Goal: Information Seeking & Learning: Learn about a topic

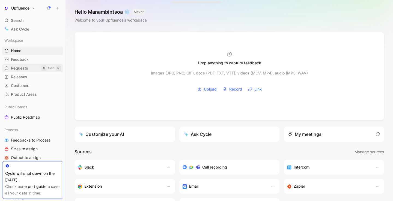
click at [25, 70] on span "Requests" at bounding box center [19, 68] width 17 height 5
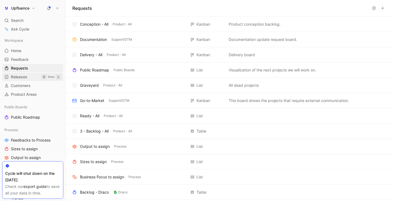
click at [25, 77] on span "Releases" at bounding box center [19, 76] width 16 height 5
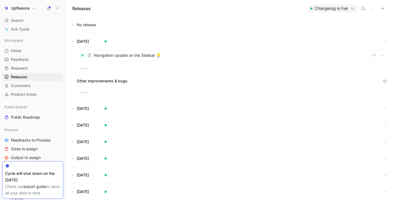
click at [72, 42] on button at bounding box center [229, 41] width 327 height 16
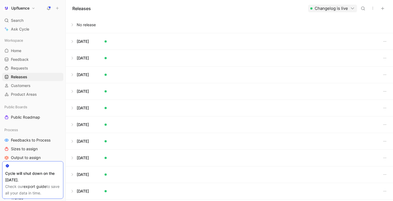
click at [74, 28] on button at bounding box center [229, 25] width 327 height 16
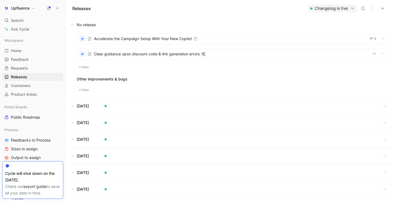
click at [132, 52] on div at bounding box center [233, 54] width 312 height 10
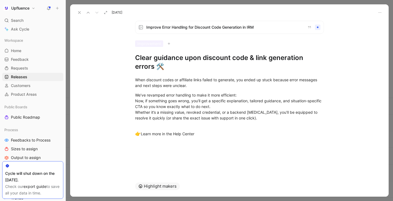
click at [76, 11] on button at bounding box center [80, 13] width 8 height 8
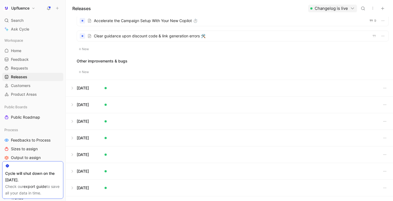
click at [74, 87] on button at bounding box center [229, 88] width 327 height 16
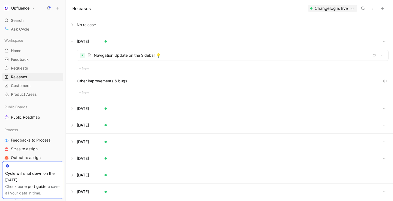
click at [120, 53] on div at bounding box center [233, 55] width 312 height 10
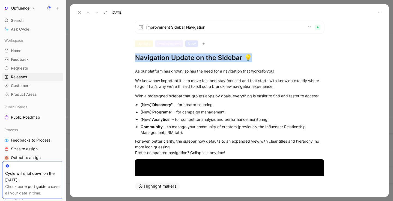
drag, startPoint x: 135, startPoint y: 55, endPoint x: 186, endPoint y: 126, distance: 86.5
click at [186, 126] on div "Improvement Sidebar Navigation Update Improvement New Navigation Update on the …" at bounding box center [229, 96] width 319 height 160
click at [180, 101] on p "(New) 'Discovery" → for creator sourcing." at bounding box center [232, 104] width 183 height 7
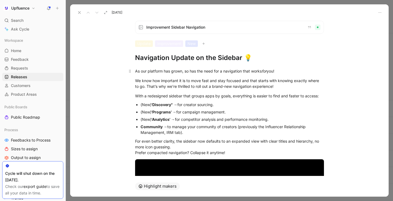
click at [156, 74] on p "As our platform has grown, so has the need for a navigation that works for you!" at bounding box center [230, 71] width 210 height 9
click at [156, 72] on div "As our platform has grown, so has the need for a navigation that works for you!" at bounding box center [229, 71] width 189 height 6
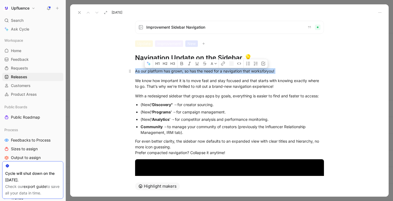
click at [156, 72] on div "As our platform has grown, so has the need for a navigation that works for you!" at bounding box center [229, 71] width 189 height 6
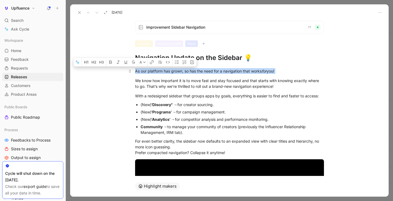
click at [157, 75] on p "As our platform has grown, so has the need for a navigation that works for you!" at bounding box center [230, 71] width 210 height 9
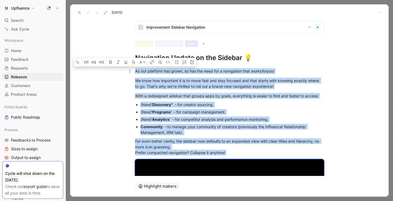
copy div "Lo ips dolorsit ame conse, ad eli sed doei tem i utlaboreet dolo magna ali eni!…"
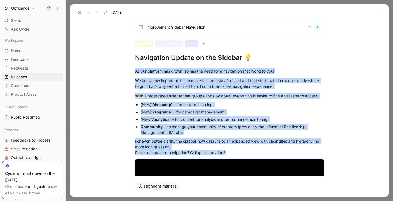
click at [76, 11] on button at bounding box center [80, 13] width 8 height 8
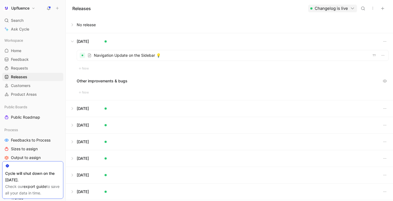
click at [80, 109] on button at bounding box center [229, 108] width 327 height 16
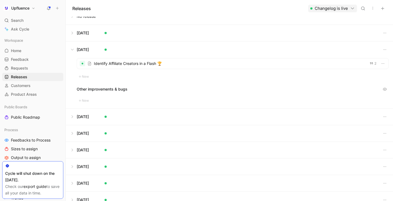
scroll to position [12, 0]
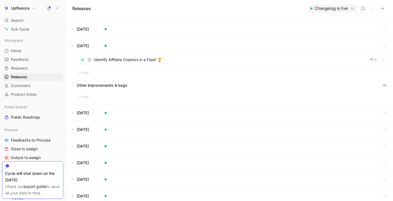
click at [121, 62] on div at bounding box center [233, 60] width 312 height 10
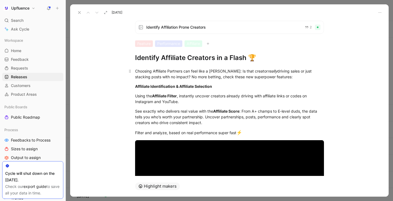
click at [127, 80] on p "Choosing Affiliate Partners can feel like a [PERSON_NAME]: Is that creator real…" at bounding box center [230, 74] width 210 height 15
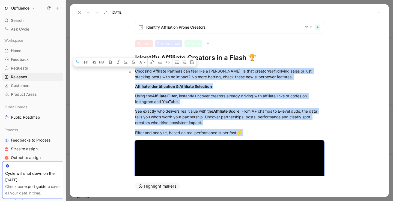
copy div "Loremips Dolorsita Consecte adi elit sedd e tempor: In utla etdolor magnaa enim…"
click at [80, 13] on icon at bounding box center [79, 12] width 4 height 4
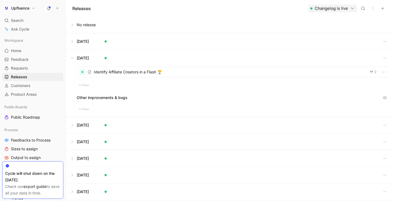
click at [79, 21] on button at bounding box center [229, 25] width 327 height 16
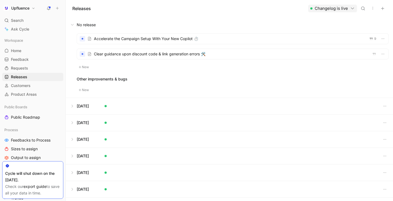
click at [86, 67] on button "New" at bounding box center [84, 67] width 14 height 7
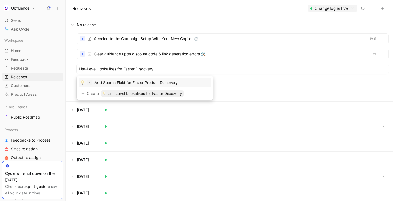
click at [96, 69] on input "List-Level Lookalikes for Faster Discovery" at bounding box center [233, 69] width 308 height 7
drag, startPoint x: 98, startPoint y: 69, endPoint x: 109, endPoint y: 69, distance: 10.9
click at [109, 69] on input "List-Level Lookalikes for Faster Discovery" at bounding box center [233, 69] width 308 height 7
click at [116, 69] on input "List-Level Lookalikes for Faster Discovery" at bounding box center [233, 69] width 308 height 7
drag, startPoint x: 87, startPoint y: 69, endPoint x: 97, endPoint y: 69, distance: 10.1
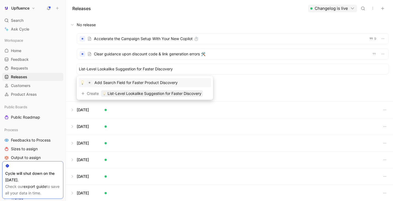
click at [97, 69] on input "List-Level Lookalike Suggestion for Faster Discovery" at bounding box center [233, 69] width 308 height 7
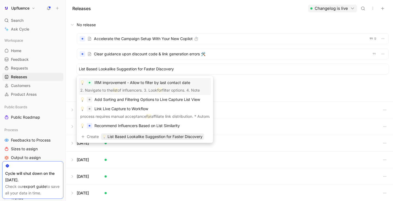
click at [99, 69] on input "List Based Lookalike Suggestion for Faster Discovery" at bounding box center [233, 69] width 308 height 7
drag, startPoint x: 116, startPoint y: 69, endPoint x: 98, endPoint y: 69, distance: 17.7
click at [98, 69] on input "List Based Lookalike Suggestion for Faster Discovery" at bounding box center [233, 69] width 308 height 7
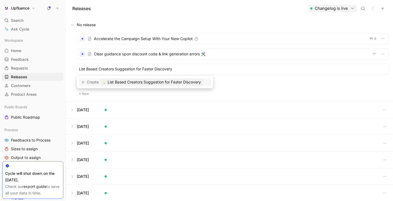
click at [86, 69] on input "List Based Creators Suggestion for Faster Discovery" at bounding box center [233, 69] width 308 height 7
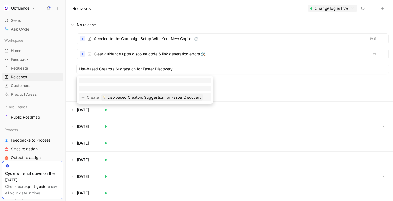
click at [180, 71] on input "List-based Creators Suggestion for Faster Discovery" at bounding box center [233, 69] width 308 height 7
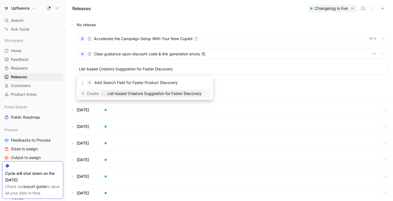
click at [102, 70] on input "List-based Creators Suggestion for Faster Discovery" at bounding box center [233, 69] width 308 height 7
click at [117, 70] on input "List-based creators Suggestion for Faster Discovery" at bounding box center [233, 69] width 308 height 7
click at [144, 68] on input "List-based creators suggestion for Faster Discovery" at bounding box center [233, 69] width 308 height 7
click at [156, 70] on input "List-based creators suggestion for faster Discovery" at bounding box center [233, 69] width 308 height 7
type input "List-based creators suggestion for faster discovery"
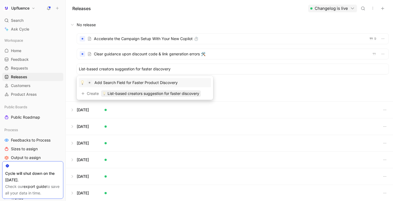
click at [109, 108] on button at bounding box center [229, 110] width 327 height 16
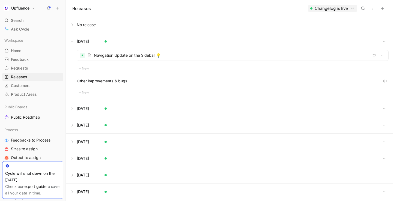
click at [105, 120] on button at bounding box center [229, 125] width 327 height 16
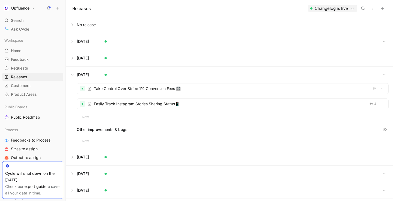
click at [101, 161] on button at bounding box center [229, 157] width 327 height 16
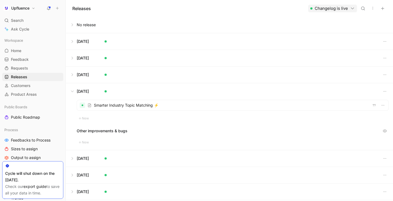
click at [99, 173] on button at bounding box center [229, 175] width 327 height 16
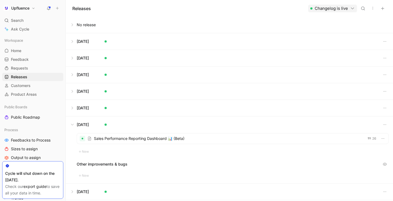
click at [113, 46] on button at bounding box center [229, 41] width 327 height 16
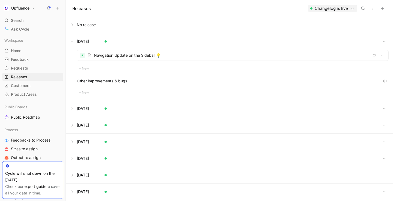
click at [107, 28] on button at bounding box center [229, 25] width 327 height 16
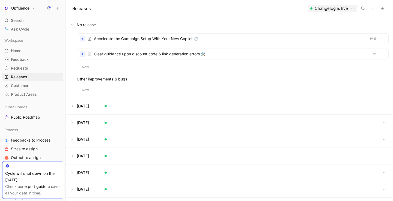
click at [112, 52] on div at bounding box center [233, 54] width 312 height 10
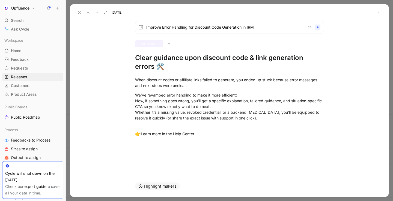
click at [158, 57] on h1 "Clear guidance upon discount code & link generation errors 🛠️" at bounding box center [229, 62] width 189 height 17
click at [189, 61] on h1 "Clear Guidance upon discount code & link generation errors 🛠️" at bounding box center [229, 62] width 189 height 17
click at [208, 59] on h1 "Clear Guidance Upon discount code & link generation errors 🛠️" at bounding box center [229, 62] width 189 height 17
click at [236, 61] on h1 "Clear Guidance Upon Discount code & link generation errors 🛠️" at bounding box center [229, 62] width 189 height 17
click at [259, 57] on h1 "Clear Guidance Upon Discount Code & link generation errors 🛠️" at bounding box center [229, 62] width 189 height 17
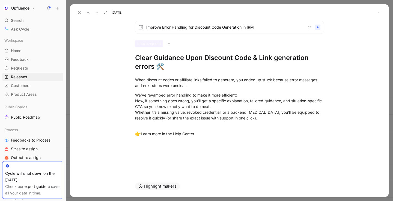
click at [277, 59] on h1 "Clear Guidance Upon Discount Code & Link generation errors 🛠️" at bounding box center [229, 62] width 189 height 17
click at [139, 67] on h1 "Clear Guidance Upon Discount Code & Link Generation errors 🛠️" at bounding box center [229, 62] width 189 height 17
click at [80, 13] on icon at bounding box center [79, 12] width 4 height 4
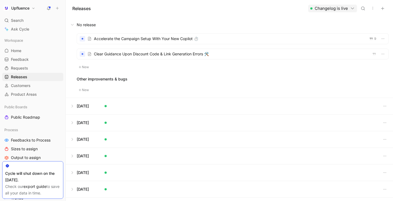
click at [85, 67] on button "New" at bounding box center [84, 67] width 14 height 7
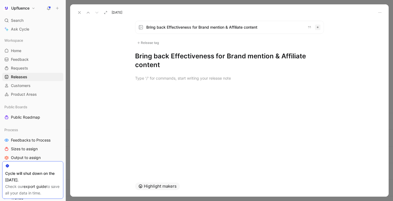
click at [81, 13] on icon at bounding box center [79, 12] width 4 height 4
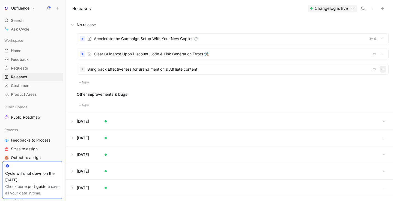
click at [383, 69] on icon "button" at bounding box center [383, 69] width 4 height 4
click at [359, 96] on span "Delete" at bounding box center [353, 97] width 11 height 5
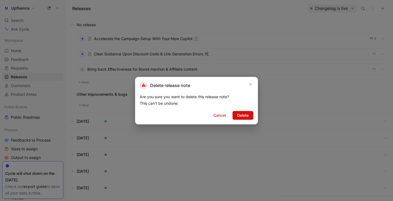
click at [241, 114] on span "Delete" at bounding box center [242, 115] width 11 height 7
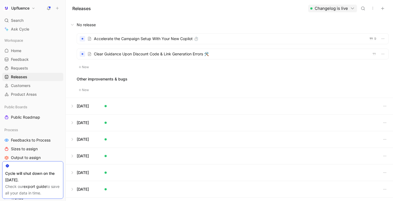
click at [85, 67] on button "New" at bounding box center [84, 67] width 14 height 7
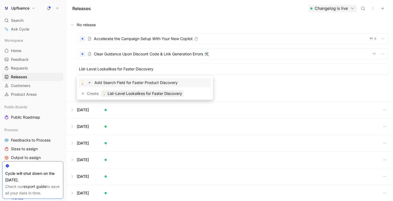
drag, startPoint x: 97, startPoint y: 69, endPoint x: 87, endPoint y: 69, distance: 9.6
click at [87, 69] on input "List-Level Lookalikes for Faster Discovery" at bounding box center [233, 69] width 308 height 7
click at [100, 69] on input "List-based Lookalikes for Faster Discovery" at bounding box center [233, 69] width 308 height 7
drag, startPoint x: 100, startPoint y: 69, endPoint x: 117, endPoint y: 69, distance: 17.2
click at [117, 69] on input "List-based Lookalikes for Faster Discovery" at bounding box center [233, 69] width 308 height 7
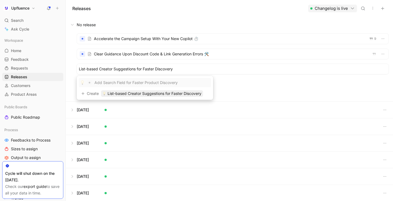
type input "List-based Creator Suggestion for Faster Discovery"
click at [157, 69] on input "List-based Creator Suggestion for Faster Discovery" at bounding box center [233, 69] width 308 height 7
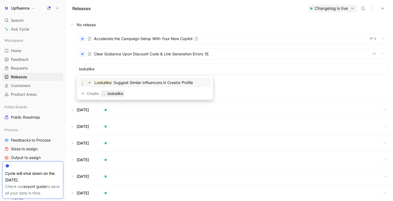
type input "lookalike"
click at [177, 81] on span ": Suggest Similar Influencers in Creator Profile" at bounding box center [152, 82] width 82 height 5
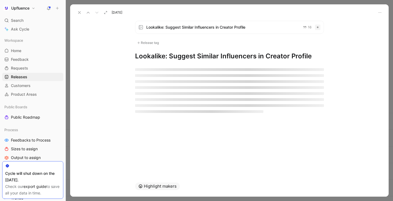
click at [173, 58] on h1 "Lookalike: Suggest Similar Influencers in Creator Profile" at bounding box center [229, 56] width 189 height 9
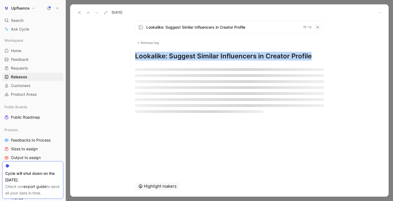
click at [173, 58] on h1 "Lookalike: Suggest Similar Influencers in Creator Profile" at bounding box center [229, 56] width 189 height 9
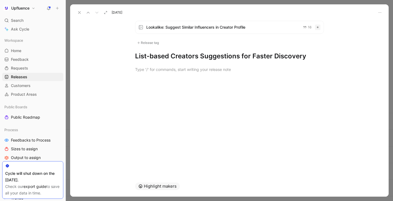
click at [226, 78] on div at bounding box center [229, 70] width 319 height 18
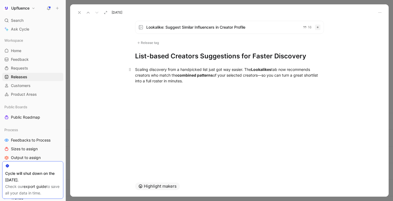
click at [244, 70] on div "Scaling discovery from a handpicked list just got way easier. The Lookalikes ta…" at bounding box center [229, 75] width 189 height 17
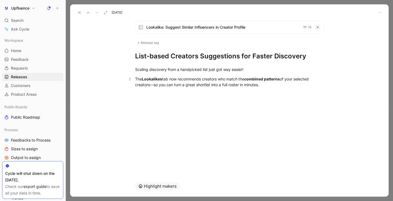
click at [171, 80] on div "The Lookalikes tab now recommends creators who match the combined patterns of y…" at bounding box center [229, 81] width 189 height 11
click at [291, 85] on div "The Lookalikes tab (in Search) now recommends creators who match the combined p…" at bounding box center [229, 81] width 189 height 11
click at [170, 87] on div "The Lookalikes tab (in Search) now recommends creators who match the combined p…" at bounding box center [229, 81] width 189 height 11
click at [287, 86] on div "The Lookalikes tab (in Search) now recommends creators who match the combined p…" at bounding box center [229, 81] width 189 height 11
click at [168, 104] on div "Lookalike: Suggest Similar Influencers in Creator Profile 16 Release tag List-b…" at bounding box center [229, 96] width 319 height 160
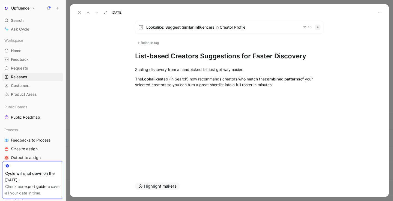
click at [213, 102] on div "Lookalike: Suggest Similar Influencers in Creator Profile 16 Release tag List-b…" at bounding box center [229, 96] width 319 height 160
click at [271, 90] on div "Scaling discovery from a handpicked list just got way easier! The Lookalikes ta…" at bounding box center [229, 77] width 319 height 33
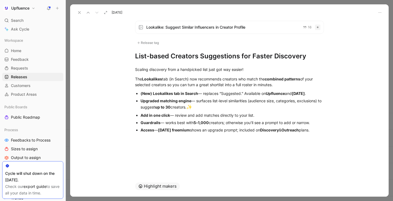
click at [183, 100] on strong "Upgraded matching engine" at bounding box center [166, 101] width 51 height 5
click at [153, 94] on strong "(New) Lookalikes tab in Search" at bounding box center [170, 93] width 58 height 5
click at [151, 94] on strong "(New) ‘Lookalikes’ tab in Search" at bounding box center [170, 93] width 59 height 5
click at [202, 95] on div "New ‘Lookalikes’ tab in Search — replaces “Suggested.” Available on Upfluence a…" at bounding box center [232, 94] width 183 height 6
click at [141, 94] on strong "New ‘Lookalikes’ tab in Search" at bounding box center [169, 93] width 56 height 5
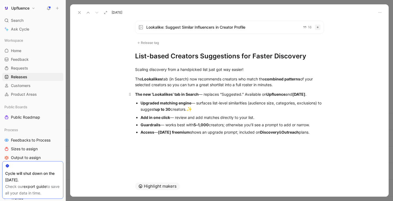
click at [203, 96] on div "The new ‘Lookalikes’ tab in Search — replaces “Suggested.” Available on Upfluen…" at bounding box center [229, 94] width 189 height 6
drag, startPoint x: 242, startPoint y: 94, endPoint x: 333, endPoint y: 91, distance: 90.7
click at [333, 91] on p "The new ‘Lookalikes’ tab in Search replaces “Suggested.” Available on Upfluence…" at bounding box center [230, 94] width 210 height 9
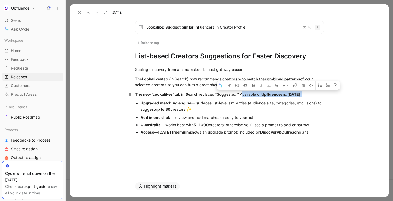
drag, startPoint x: 322, startPoint y: 95, endPoint x: 242, endPoint y: 96, distance: 80.6
click at [242, 96] on div "The new ‘Lookalikes’ tab in Search replaces “Suggested.” Available on Upfluence…" at bounding box center [229, 94] width 189 height 6
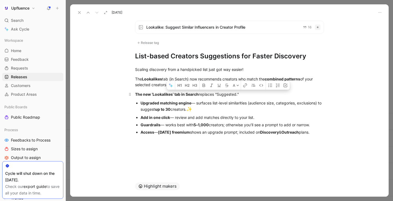
drag, startPoint x: 217, startPoint y: 95, endPoint x: 241, endPoint y: 94, distance: 23.8
click at [241, 94] on div "The new ‘Lookalikes’ tab in Search replaces “Suggested.”" at bounding box center [229, 94] width 189 height 6
click at [142, 103] on strong "Upgraded matching engine" at bounding box center [166, 103] width 51 height 5
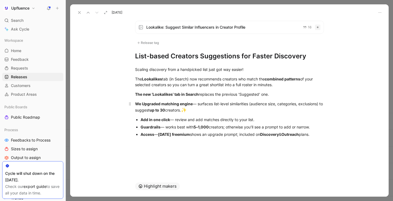
click at [136, 104] on strong "We Upgraded matching engine" at bounding box center [164, 104] width 58 height 5
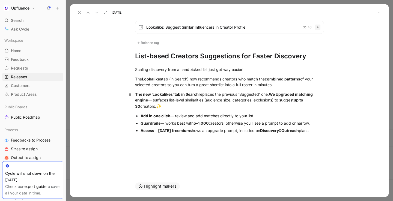
click at [281, 94] on strong "We Upgraded matching engine" at bounding box center [224, 97] width 179 height 10
click at [298, 94] on strong "We upgraded matching engine" at bounding box center [224, 97] width 178 height 10
click at [154, 102] on div "The new ‘Lookalikes’ tab in Search replaces the previous ‘Suggested‘ one. We up…" at bounding box center [229, 100] width 189 height 19
click at [168, 102] on div "The new ‘Lookalikes’ tab in Search replaces the previous ‘Suggested‘ one. We up…" at bounding box center [229, 100] width 189 height 19
click at [272, 95] on strong "We upgraded the matching engine" at bounding box center [227, 97] width 185 height 10
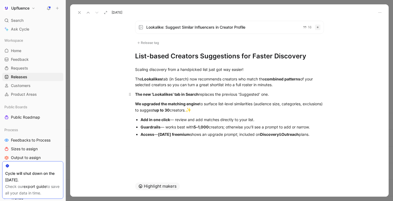
click at [167, 119] on strong "Add in one click" at bounding box center [155, 119] width 29 height 5
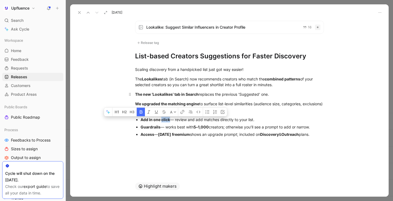
click at [167, 119] on strong "Add in one click" at bounding box center [155, 119] width 29 height 5
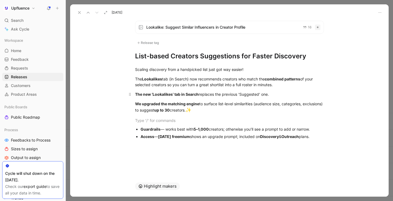
click at [169, 128] on div "Guardrails — works best with 5–1,000 creators; otherwise you’ll see a prompt to…" at bounding box center [232, 129] width 183 height 6
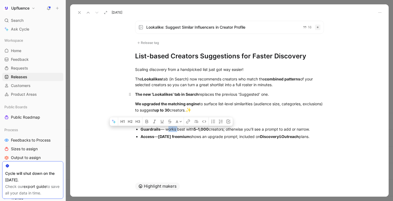
click at [169, 128] on div "Guardrails — works best with 5–1,000 creators; otherwise you’ll see a prompt to…" at bounding box center [232, 129] width 183 height 6
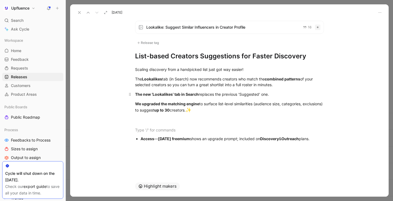
click at [147, 141] on strong "Access" at bounding box center [148, 139] width 14 height 5
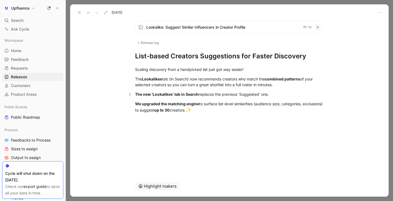
click at [320, 55] on h1 "List-based Creators Suggestions for Faster Discovery" at bounding box center [229, 56] width 189 height 9
click at [198, 58] on h1 "List-based Creators Suggestions for Faster Discovery 🧬" at bounding box center [229, 56] width 189 height 9
click at [235, 58] on h1 "List-based Creator Suggestions for Faster Discovery 🧬" at bounding box center [229, 56] width 189 height 9
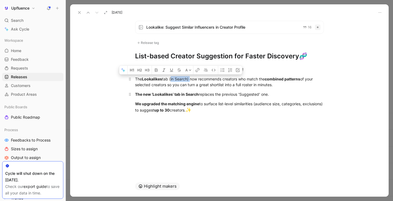
drag, startPoint x: 171, startPoint y: 79, endPoint x: 191, endPoint y: 79, distance: 19.4
click at [191, 79] on div "The Lookalikes tab (in Search) now recommends creators who match the combined p…" at bounding box center [229, 81] width 189 height 11
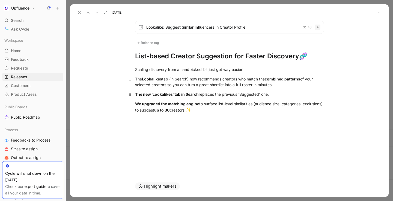
click at [172, 79] on div "The Lookalikes tab (in Search) now recommends creators who match the combined p…" at bounding box center [229, 81] width 189 height 11
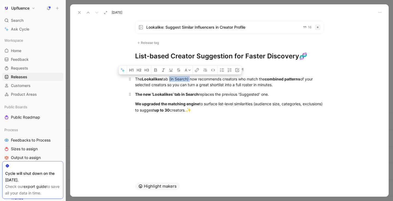
drag, startPoint x: 190, startPoint y: 79, endPoint x: 170, endPoint y: 79, distance: 19.9
click at [170, 79] on div "The Lookalikes tab (in Search) now recommends creators who match the combined p…" at bounding box center [229, 81] width 189 height 11
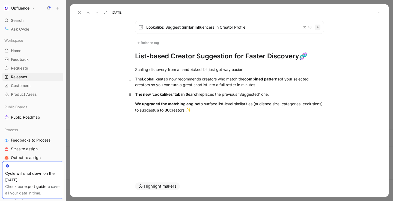
click at [150, 86] on div "The Lookalikes tab now recommends creators who match the combined patterns of y…" at bounding box center [229, 81] width 189 height 11
click at [150, 94] on strong "The new ‘Lookalikes’ tab in Search" at bounding box center [167, 94] width 64 height 5
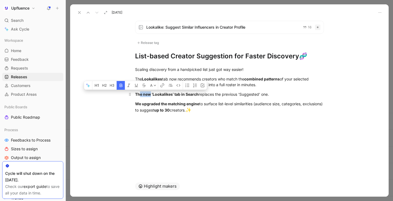
drag, startPoint x: 140, startPoint y: 94, endPoint x: 149, endPoint y: 94, distance: 9.6
click at [149, 94] on strong "The new ‘Lookalikes’ tab in Search" at bounding box center [167, 94] width 64 height 5
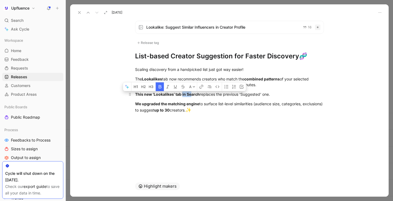
drag, startPoint x: 182, startPoint y: 95, endPoint x: 193, endPoint y: 95, distance: 10.1
click at [193, 95] on strong "This new ‘Lookalikes’ tab in Search" at bounding box center [167, 94] width 65 height 5
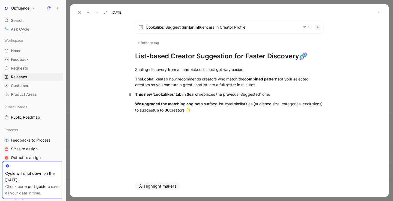
click at [197, 95] on strong "This new ‘Lookalikes’ tab in Search" at bounding box center [167, 94] width 65 height 5
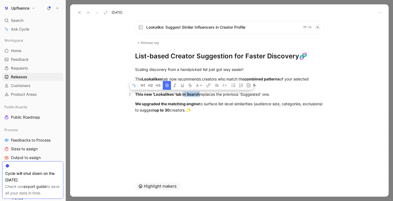
drag, startPoint x: 200, startPoint y: 95, endPoint x: 183, endPoint y: 95, distance: 16.4
click at [183, 95] on div "This new ‘Lookalikes’ tab in Search replaces the previous ‘Suggested‘ one." at bounding box center [229, 94] width 189 height 6
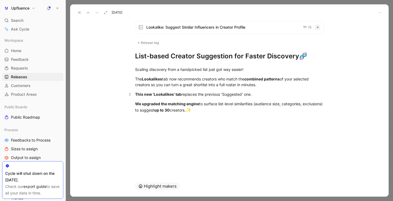
click at [251, 95] on div "This new ‘Lookalikes’ tab replaces the previous ‘Suggested‘ one." at bounding box center [229, 94] width 189 height 6
click at [144, 79] on strong "Lookalikes" at bounding box center [152, 79] width 20 height 5
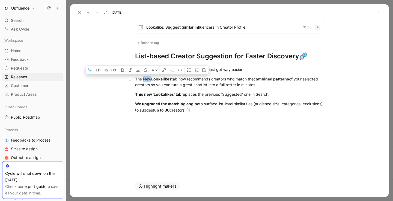
drag, startPoint x: 144, startPoint y: 78, endPoint x: 152, endPoint y: 78, distance: 7.9
click at [152, 78] on div "The New Lookalikes tab now recommends creators who match the combined patterns …" at bounding box center [229, 81] width 189 height 11
click at [122, 70] on icon "button" at bounding box center [122, 70] width 3 height 3
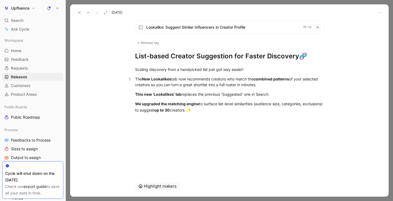
click at [176, 88] on p "The New Lookalikes tab now recommends creators who match the combined patterns …" at bounding box center [230, 82] width 210 height 15
click at [145, 78] on strong "New" at bounding box center [146, 79] width 8 height 5
drag, startPoint x: 153, startPoint y: 94, endPoint x: 138, endPoint y: 94, distance: 15.3
click at [138, 94] on strong "This new ‘Lookalikes’ tab" at bounding box center [158, 94] width 46 height 5
click at [205, 96] on div "This new ‘Lookalikes’ tab replaces the previous ‘Suggested‘ one in Search." at bounding box center [229, 94] width 189 height 6
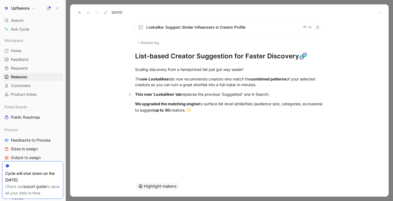
click at [205, 96] on div "This new ‘Lookalikes’ tab replaces the previous ‘Suggested‘ one in Search." at bounding box center [229, 94] width 189 height 6
click at [266, 68] on div "Scaling discovery from a handpicked list just got way easier!" at bounding box center [229, 70] width 189 height 6
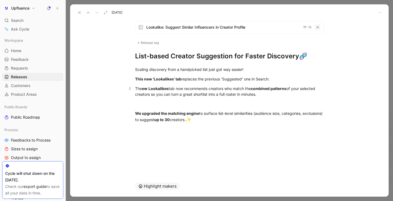
click at [174, 95] on div "The ew Lookalikes tab now recommends creators who match the combined patterns o…" at bounding box center [229, 91] width 189 height 11
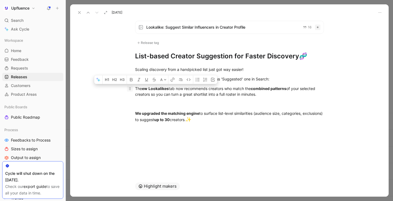
drag, startPoint x: 176, startPoint y: 89, endPoint x: 127, endPoint y: 90, distance: 48.3
click at [127, 90] on p "The ew Lookalikes tab now recommends creators who match the combined patterns o…" at bounding box center [230, 91] width 210 height 15
drag, startPoint x: 147, startPoint y: 89, endPoint x: 139, endPoint y: 89, distance: 8.2
click at [139, 89] on div "It now recommends creators who match the combined patterns of your selected cre…" at bounding box center [229, 91] width 189 height 11
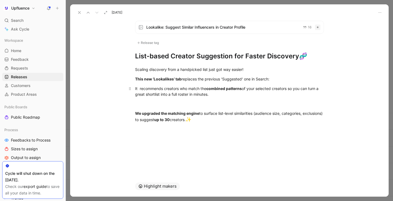
click at [238, 93] on div "It recommends creators who match the combined patterns of your selected creator…" at bounding box center [229, 91] width 189 height 11
click at [139, 90] on div "It recommends creators who match the combined patterns of your selected creator…" at bounding box center [229, 91] width 189 height 11
click at [219, 94] on div "It recommends creators who match the combined patterns of your selected creator…" at bounding box center [229, 91] width 189 height 11
click at [204, 102] on div at bounding box center [229, 104] width 189 height 6
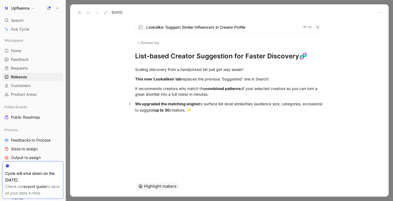
click at [175, 112] on div "We upgraded the matching engine to surface list-level similarities (audience si…" at bounding box center [229, 107] width 189 height 13
click at [219, 94] on div "It recommends creators who match the combined patterns of your selected creator…" at bounding box center [229, 91] width 189 height 11
click at [135, 89] on p "It recommends creators who match the combined patterns of your selected creator…" at bounding box center [230, 91] width 210 height 15
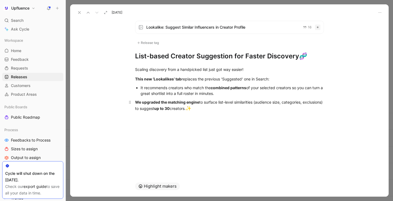
click at [135, 103] on strong "We upgraded the matching engine" at bounding box center [167, 102] width 64 height 5
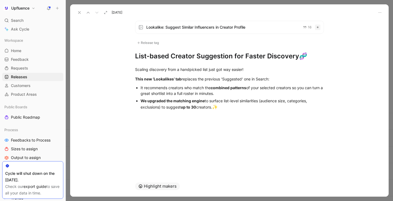
click at [240, 93] on div "It recommends creators who match the combined patterns of your selected creator…" at bounding box center [232, 90] width 183 height 11
drag, startPoint x: 249, startPoint y: 89, endPoint x: 294, endPoint y: 87, distance: 45.3
click at [294, 87] on div "It recommends creators who match the combined patterns of your selected creator…" at bounding box center [232, 90] width 183 height 11
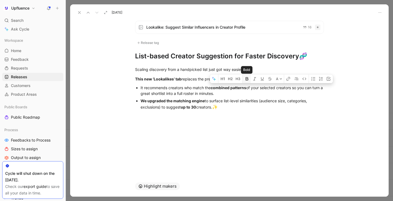
click at [247, 78] on icon "button" at bounding box center [247, 79] width 4 height 4
click at [241, 98] on div "We upgraded the matching engine to surface list-level similarities (audience si…" at bounding box center [232, 104] width 183 height 13
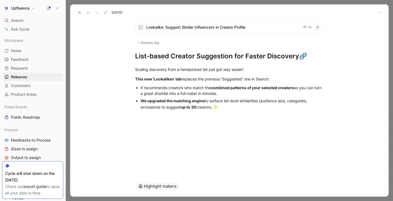
click at [162, 189] on button "Highlight makers" at bounding box center [157, 187] width 45 height 8
click at [152, 44] on div "Release tag" at bounding box center [148, 43] width 26 height 7
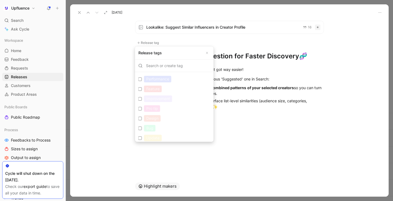
click at [167, 81] on div "Performance" at bounding box center [157, 79] width 27 height 7
click at [142, 81] on input "Performance Edit" at bounding box center [140, 80] width 4 height 4
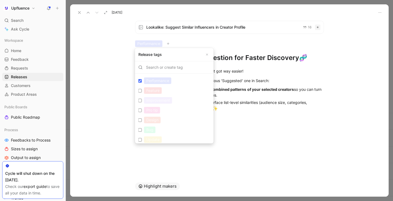
click at [162, 82] on div "Performance" at bounding box center [157, 81] width 27 height 7
click at [142, 82] on input "Performance Edit" at bounding box center [140, 81] width 4 height 4
checkbox input "false"
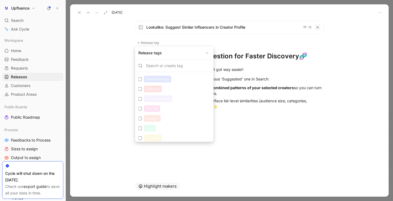
scroll to position [43, 0]
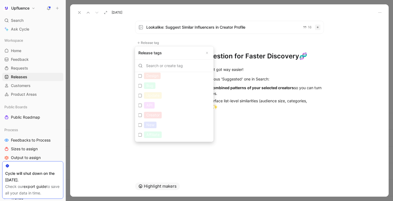
click at [162, 127] on label "New Edit" at bounding box center [174, 125] width 76 height 10
click at [142, 127] on input "New Edit" at bounding box center [140, 125] width 4 height 4
checkbox input "true"
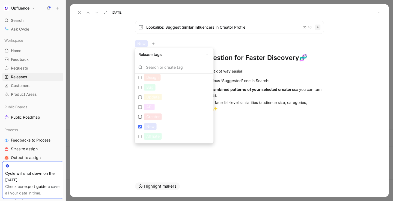
click at [161, 117] on div "Creator" at bounding box center [153, 117] width 18 height 7
click at [142, 117] on input "Creator Edit" at bounding box center [140, 117] width 4 height 4
checkbox input "true"
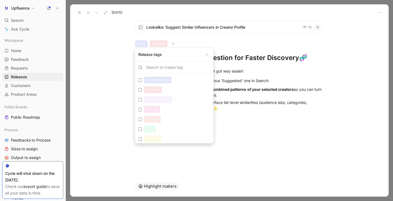
scroll to position [0, 0]
click at [168, 78] on div "Performance" at bounding box center [157, 81] width 27 height 7
click at [142, 79] on input "Performance Edit" at bounding box center [140, 81] width 4 height 4
checkbox input "true"
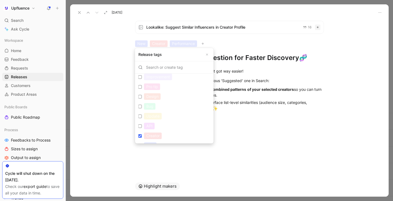
scroll to position [24, 0]
click at [158, 134] on div "Creator" at bounding box center [153, 135] width 18 height 7
click at [142, 134] on input "Creator Edit" at bounding box center [140, 136] width 4 height 4
checkbox input "false"
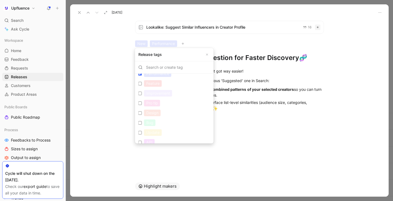
scroll to position [0, 0]
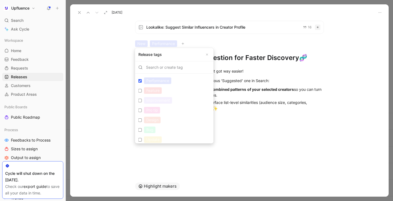
click at [154, 90] on div "Feature" at bounding box center [153, 90] width 18 height 7
click at [142, 90] on input "Feature Edit" at bounding box center [140, 91] width 4 height 4
checkbox input "true"
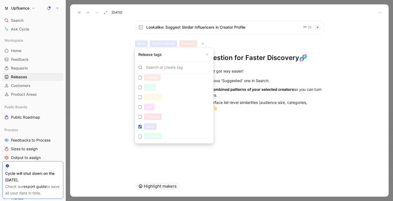
click at [153, 126] on div "New" at bounding box center [150, 126] width 13 height 7
click at [142, 126] on input "New Edit" at bounding box center [140, 127] width 4 height 4
checkbox input "false"
click at [156, 100] on div "Update" at bounding box center [153, 97] width 18 height 7
click at [142, 99] on input "Update Edit" at bounding box center [140, 98] width 4 height 4
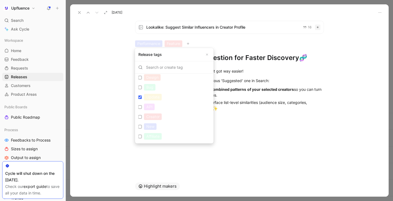
checkbox input "true"
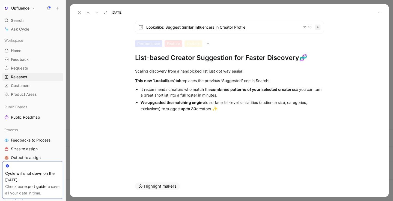
click at [159, 109] on div "We upgraded the matching engine to surface list-level similarities (audience si…" at bounding box center [232, 106] width 183 height 13
click at [230, 109] on div "We upgraded the matching engine to surface list-level similarities (audience si…" at bounding box center [232, 106] width 183 height 13
click at [80, 13] on icon at bounding box center [79, 12] width 4 height 4
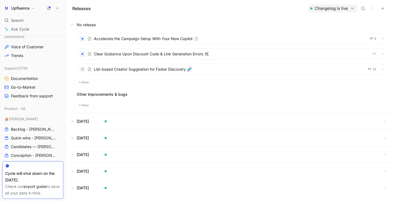
scroll to position [144, 0]
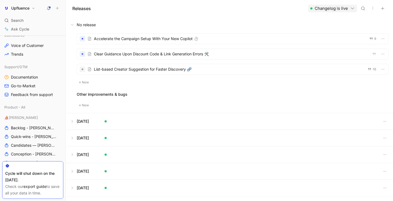
click at [175, 68] on div at bounding box center [233, 69] width 312 height 10
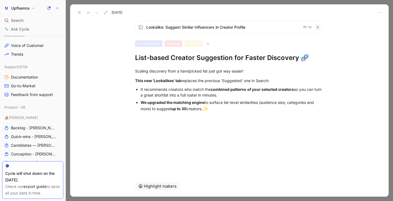
click at [286, 26] on span "Lookalike: Suggest Similar Influencers in Creator Profile" at bounding box center [222, 27] width 152 height 7
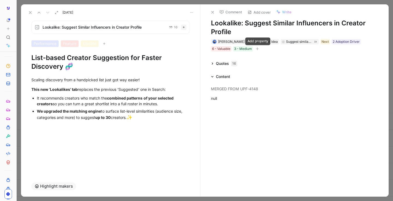
click at [260, 48] on button "button" at bounding box center [257, 48] width 5 height 5
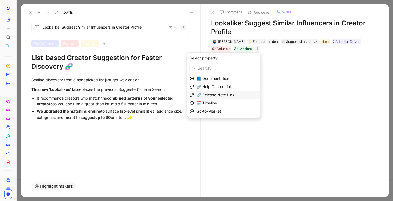
click at [234, 94] on span "🔗 Release Note Link" at bounding box center [216, 95] width 38 height 5
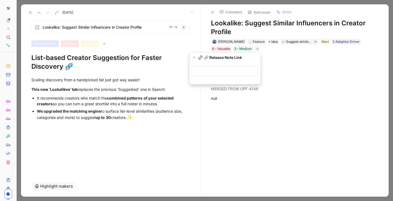
type input "[URL][DOMAIN_NAME]"
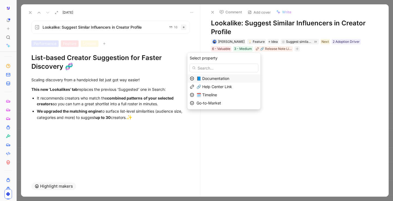
click at [242, 78] on div "📘 Documentation" at bounding box center [228, 78] width 62 height 7
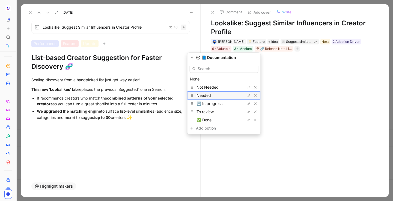
click at [224, 96] on div "Needed" at bounding box center [217, 95] width 41 height 7
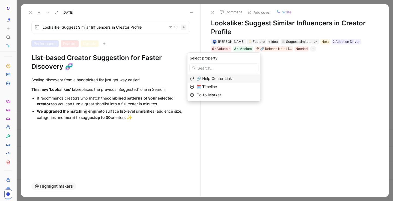
click at [238, 81] on div "🔗 Help Center Link" at bounding box center [228, 78] width 62 height 7
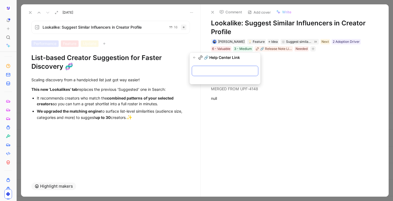
paste input "[URL][DOMAIN_NAME]"
type input "[URL][DOMAIN_NAME]"
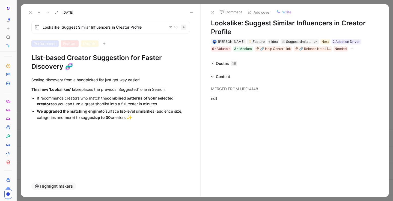
scroll to position [144, 0]
click at [183, 44] on div "Performance Feature Update" at bounding box center [110, 43] width 159 height 7
click at [183, 140] on div "Lookalike: Suggest Similar Influencers in Creator Profile 16 Performance Featur…" at bounding box center [110, 96] width 179 height 160
click at [214, 11] on icon at bounding box center [213, 12] width 4 height 4
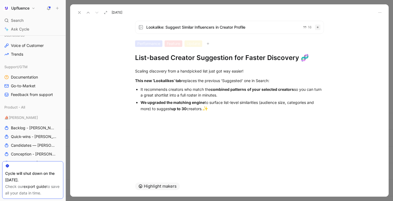
click at [291, 28] on span "Lookalike: Suggest Similar Influencers in Creator Profile" at bounding box center [222, 27] width 152 height 7
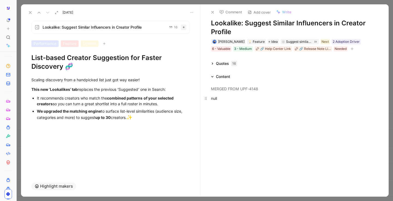
click at [226, 99] on div "null" at bounding box center [294, 99] width 167 height 6
click at [30, 12] on icon at bounding box center [30, 12] width 4 height 4
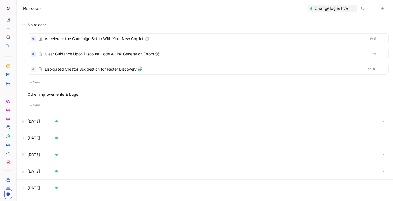
click at [39, 106] on button "New" at bounding box center [35, 105] width 14 height 7
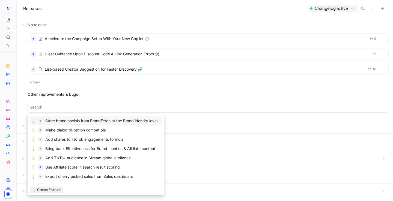
click at [39, 106] on input at bounding box center [208, 107] width 357 height 7
click at [116, 94] on div "Other improvements & bugs" at bounding box center [208, 94] width 361 height 7
